Goal: Find specific page/section: Find specific page/section

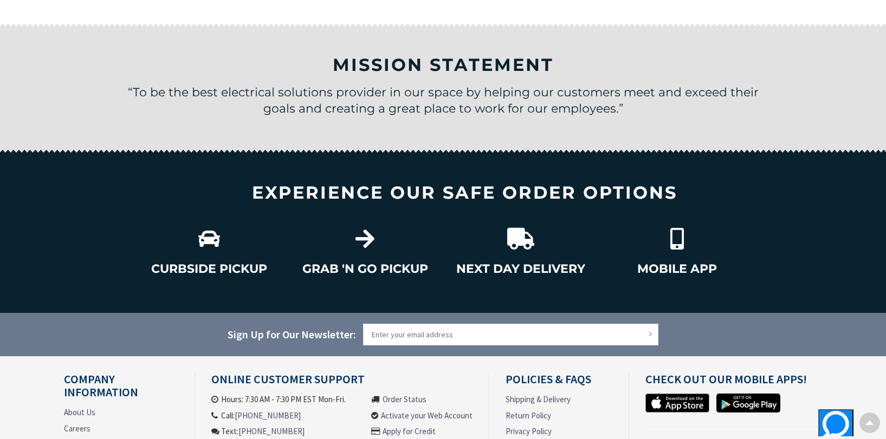
scroll to position [1625, 0]
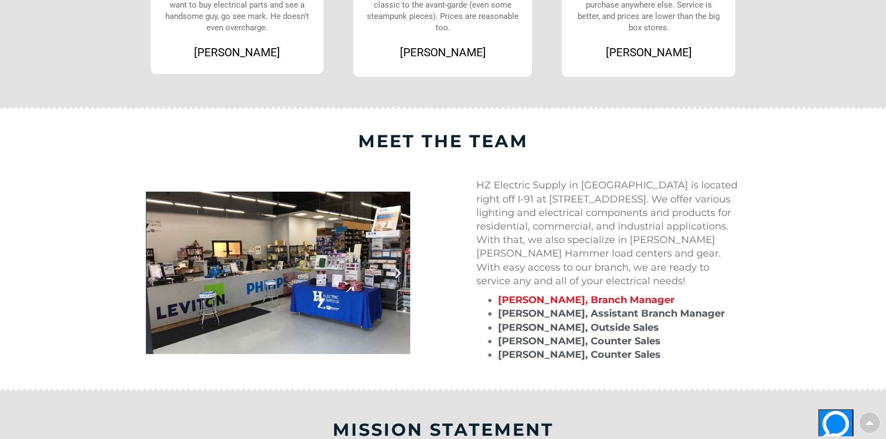
scroll to position [975, 0]
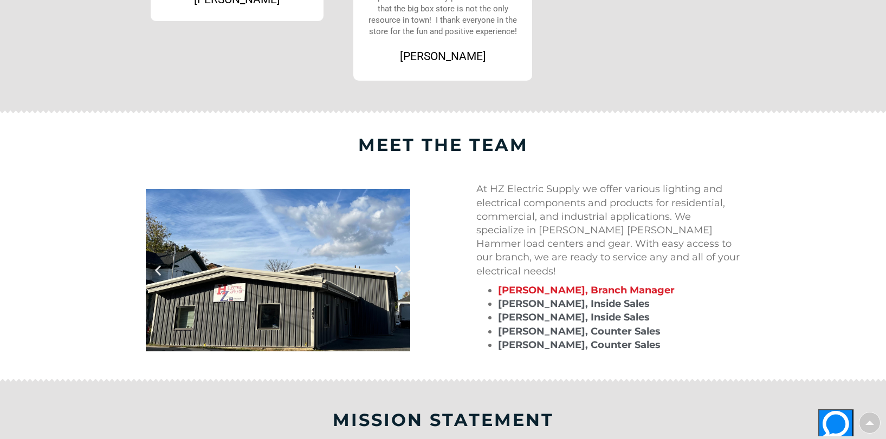
scroll to position [1029, 0]
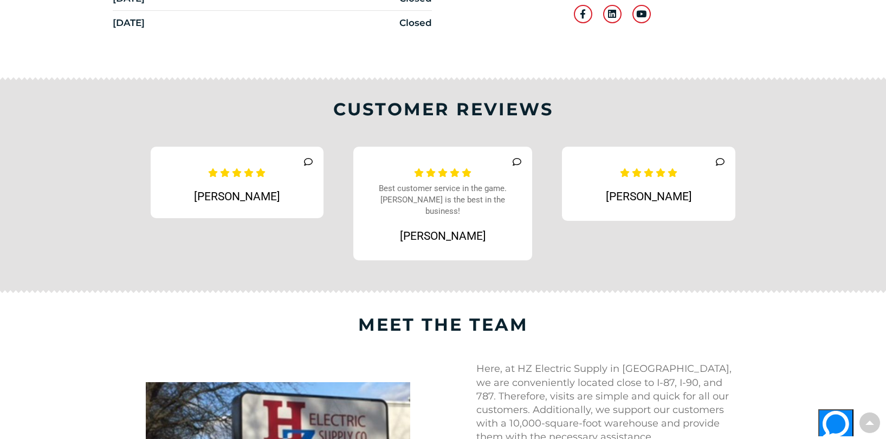
scroll to position [433, 0]
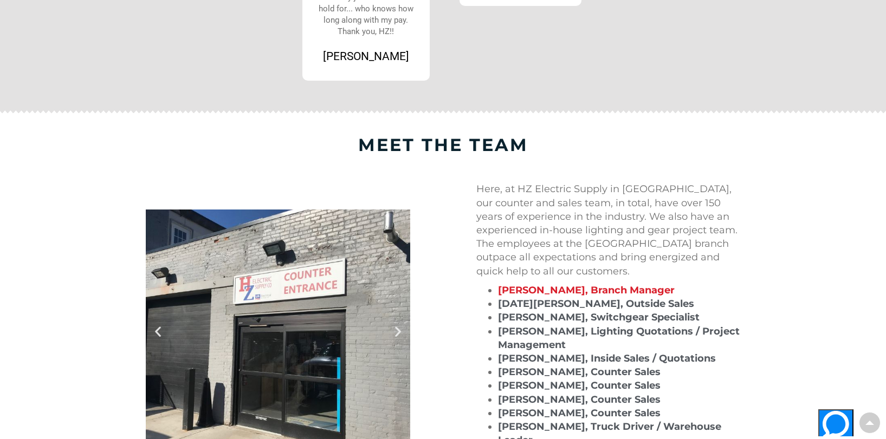
scroll to position [975, 0]
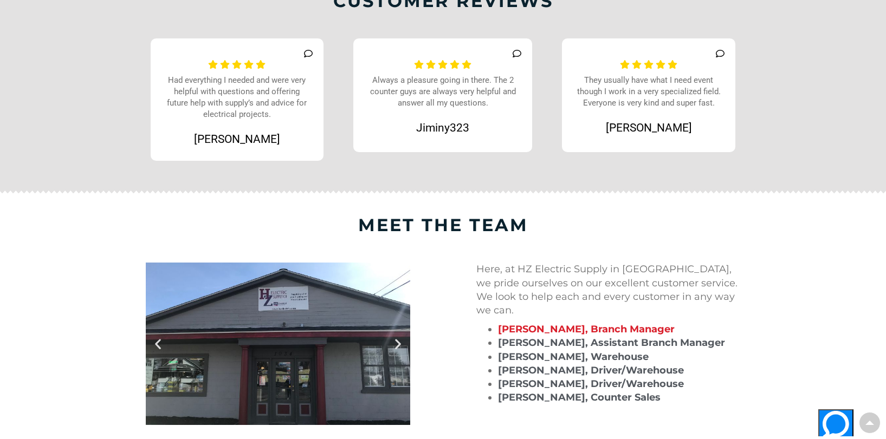
scroll to position [867, 0]
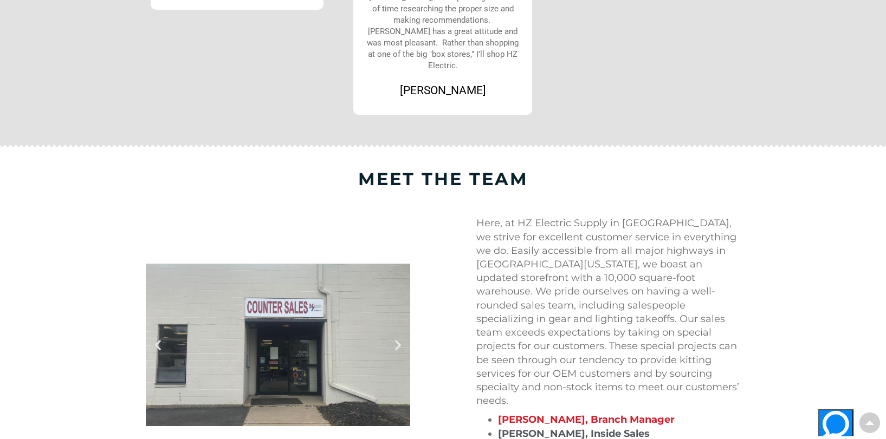
scroll to position [1029, 0]
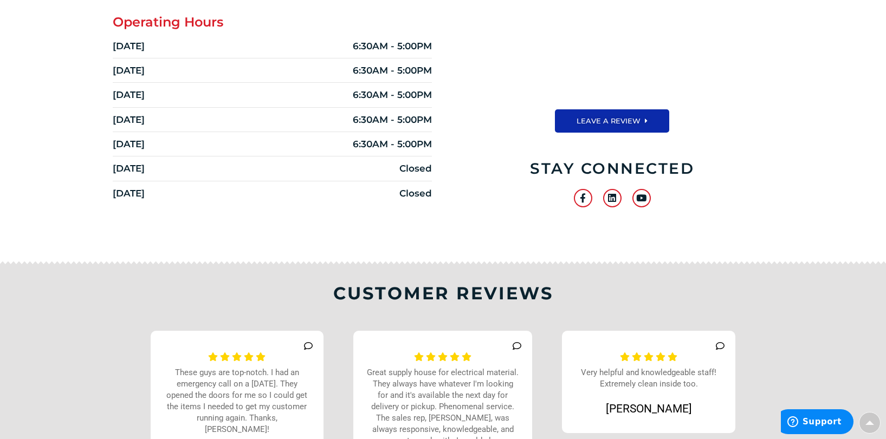
scroll to position [650, 0]
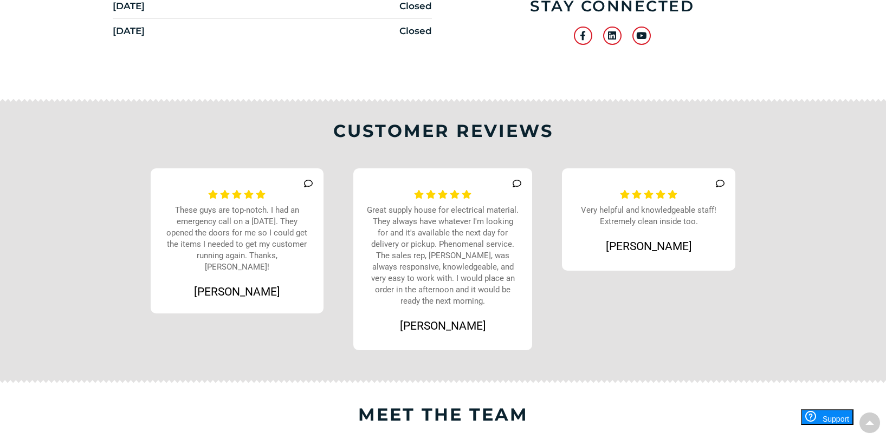
click at [244, 284] on div "Eric Keith" at bounding box center [237, 292] width 86 height 16
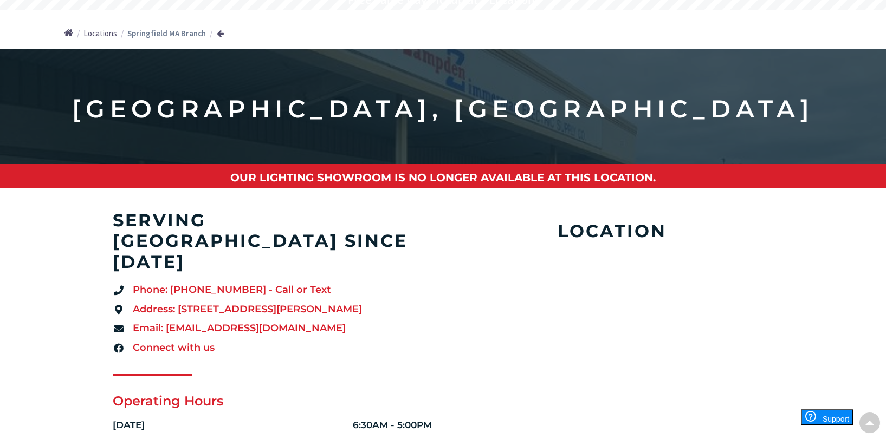
scroll to position [0, 0]
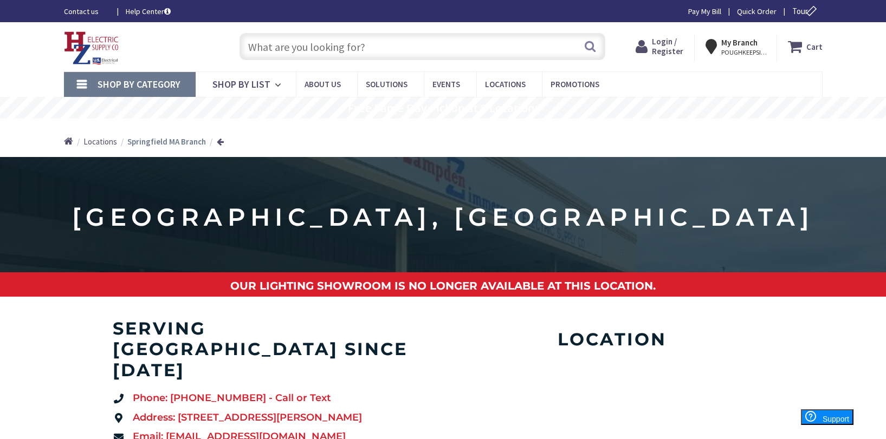
click at [798, 10] on span "Tour" at bounding box center [806, 11] width 28 height 10
